Goal: Register for event/course

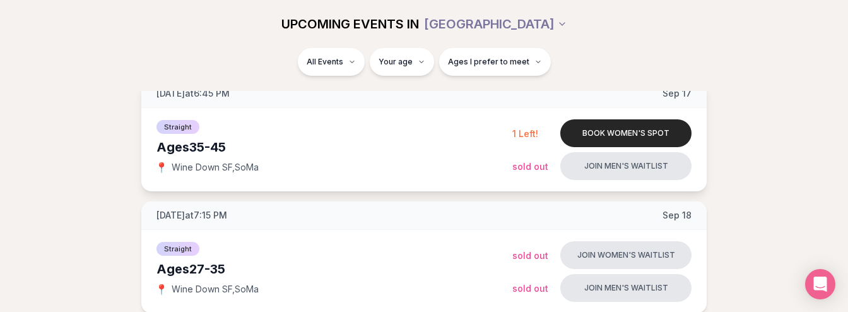
scroll to position [149, 0]
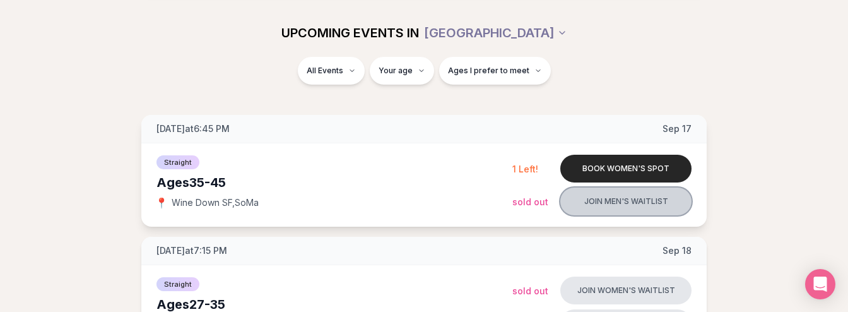
click at [633, 206] on button "Join men's waitlist" at bounding box center [625, 201] width 131 height 28
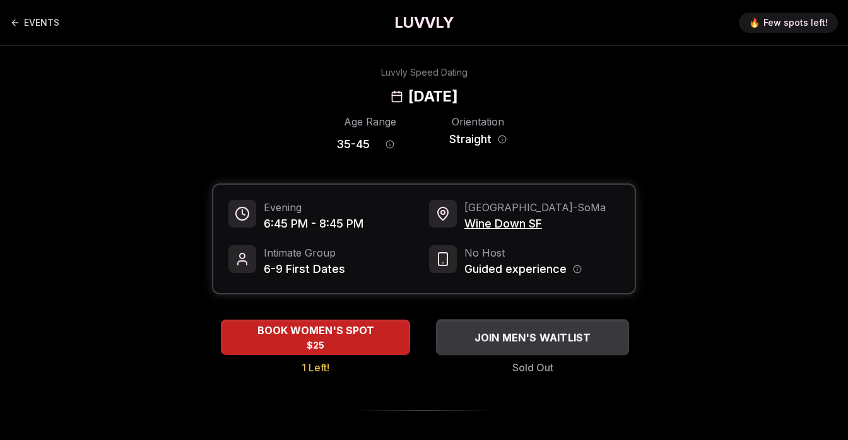
click at [541, 311] on span "JOIN MEN'S WAITLIST" at bounding box center [533, 337] width 122 height 15
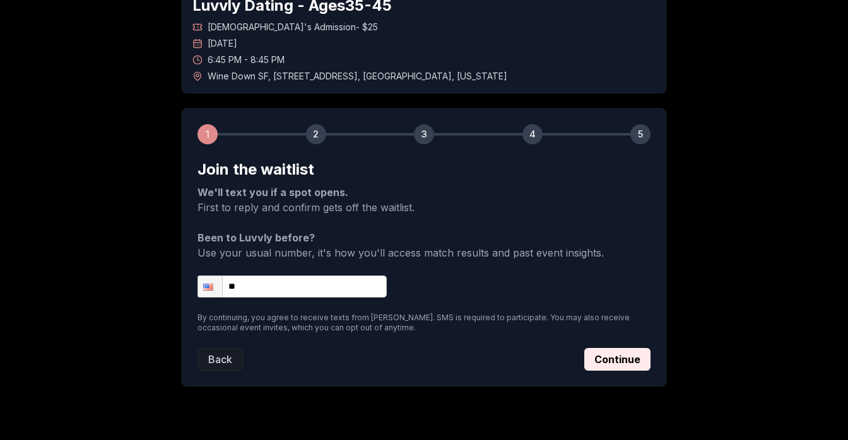
scroll to position [111, 0]
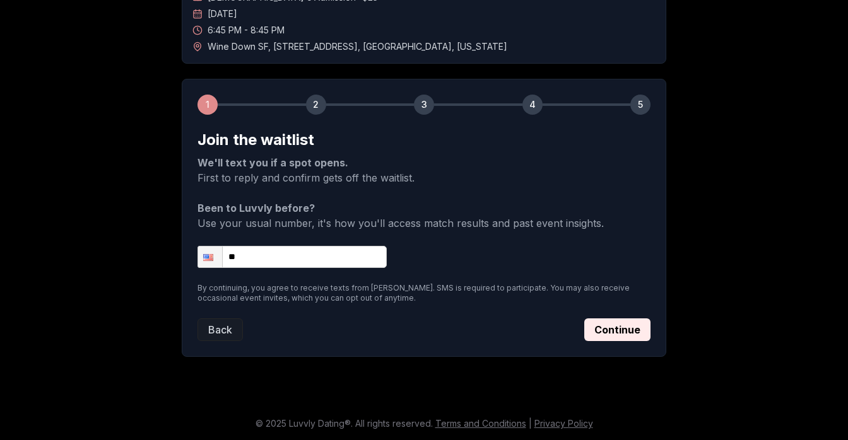
click at [343, 255] on input "**" at bounding box center [291, 257] width 189 height 22
type input "**********"
click at [604, 311] on button "Continue" at bounding box center [617, 330] width 66 height 23
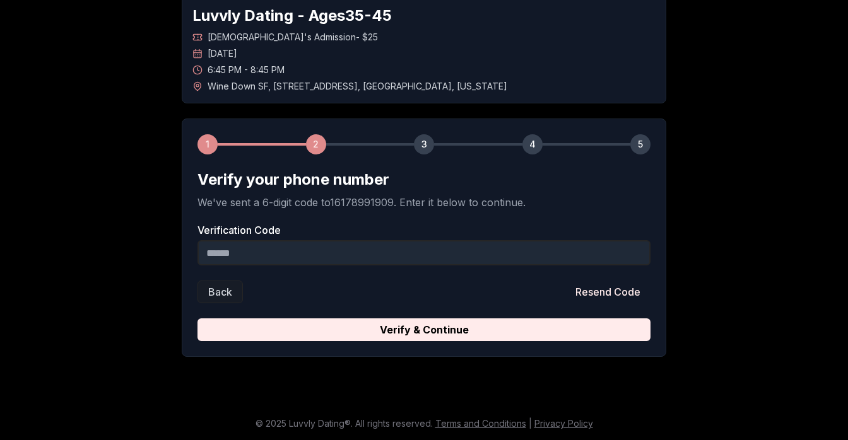
click at [356, 253] on input "Verification Code" at bounding box center [423, 252] width 453 height 25
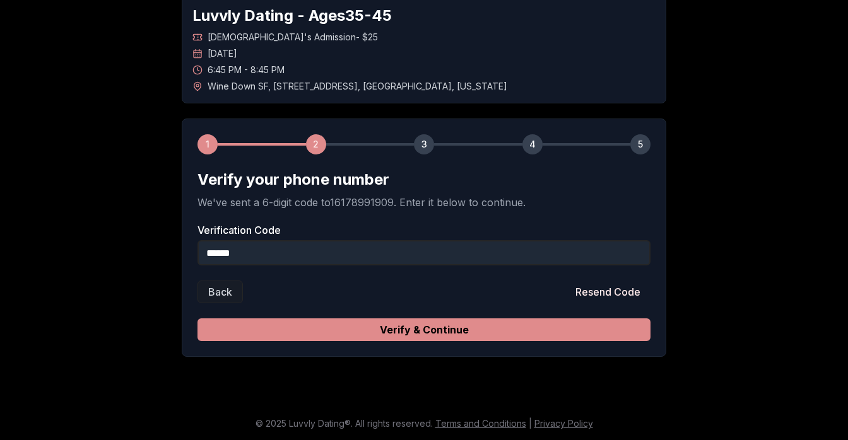
type input "******"
click at [387, 311] on button "Verify & Continue" at bounding box center [423, 330] width 453 height 23
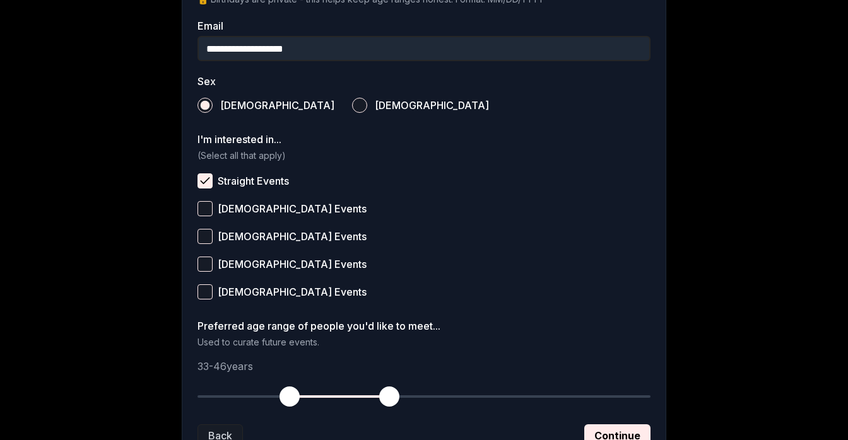
scroll to position [510, 0]
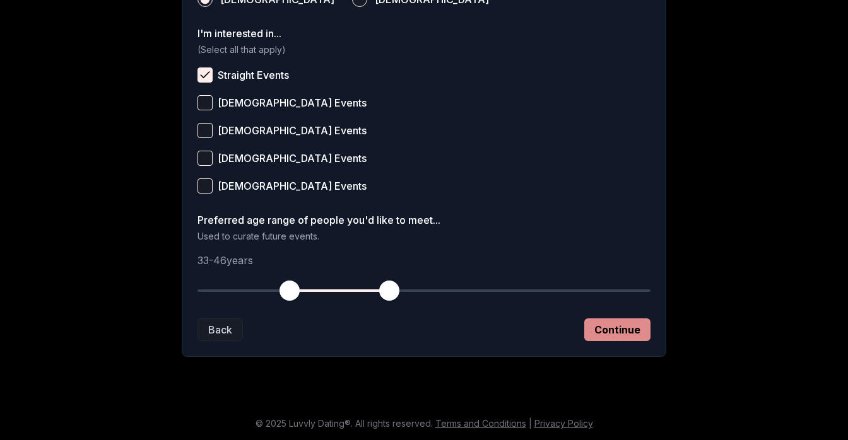
click at [607, 311] on button "Continue" at bounding box center [617, 330] width 66 height 23
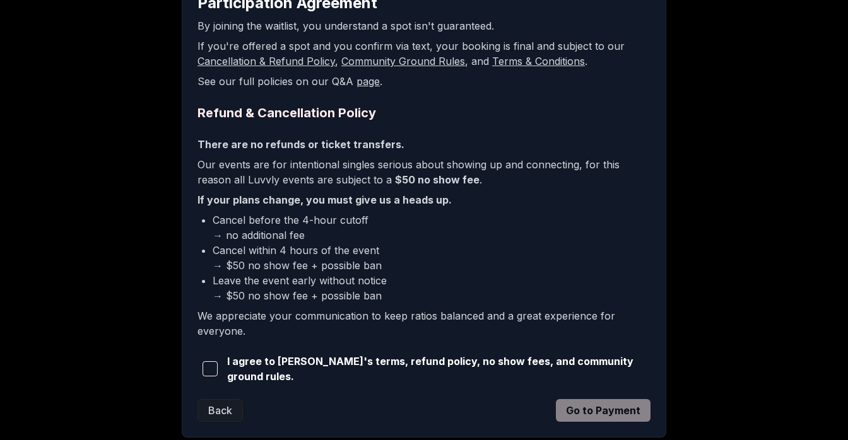
scroll to position [255, 0]
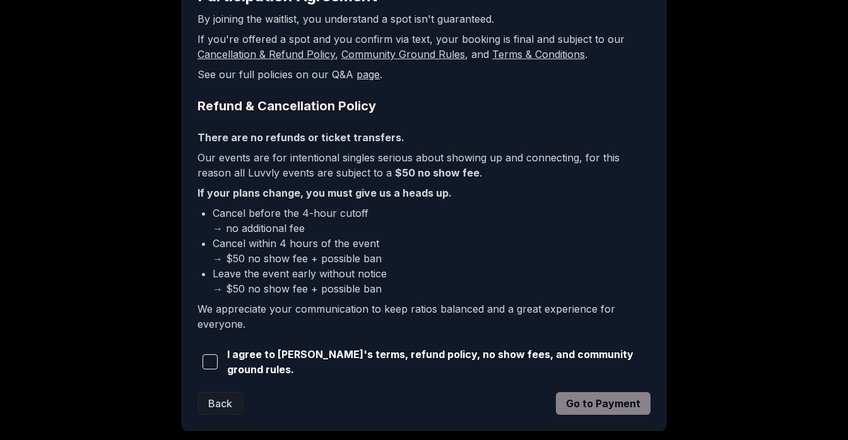
click at [201, 311] on button "button" at bounding box center [209, 362] width 25 height 28
click at [603, 311] on button "Go to Payment" at bounding box center [603, 403] width 95 height 23
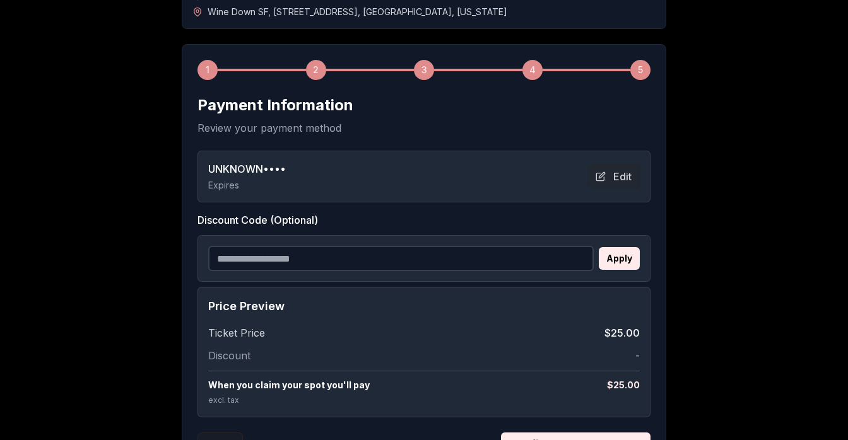
scroll to position [260, 0]
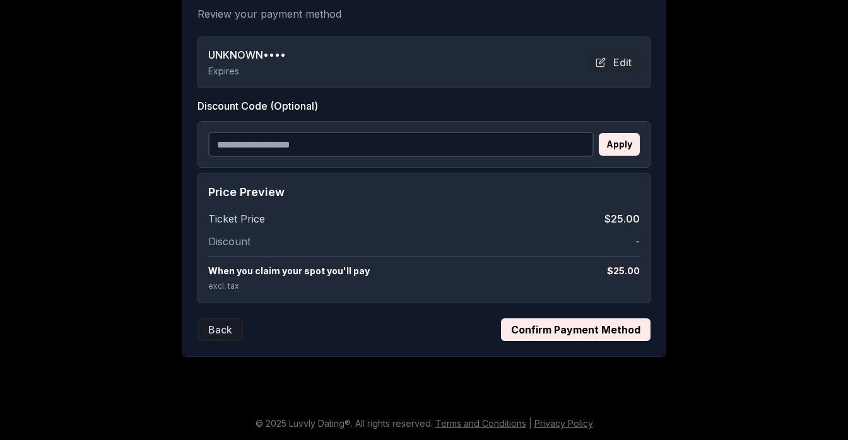
click at [555, 311] on button "Confirm Payment Method" at bounding box center [575, 330] width 149 height 23
